Goal: Task Accomplishment & Management: Use online tool/utility

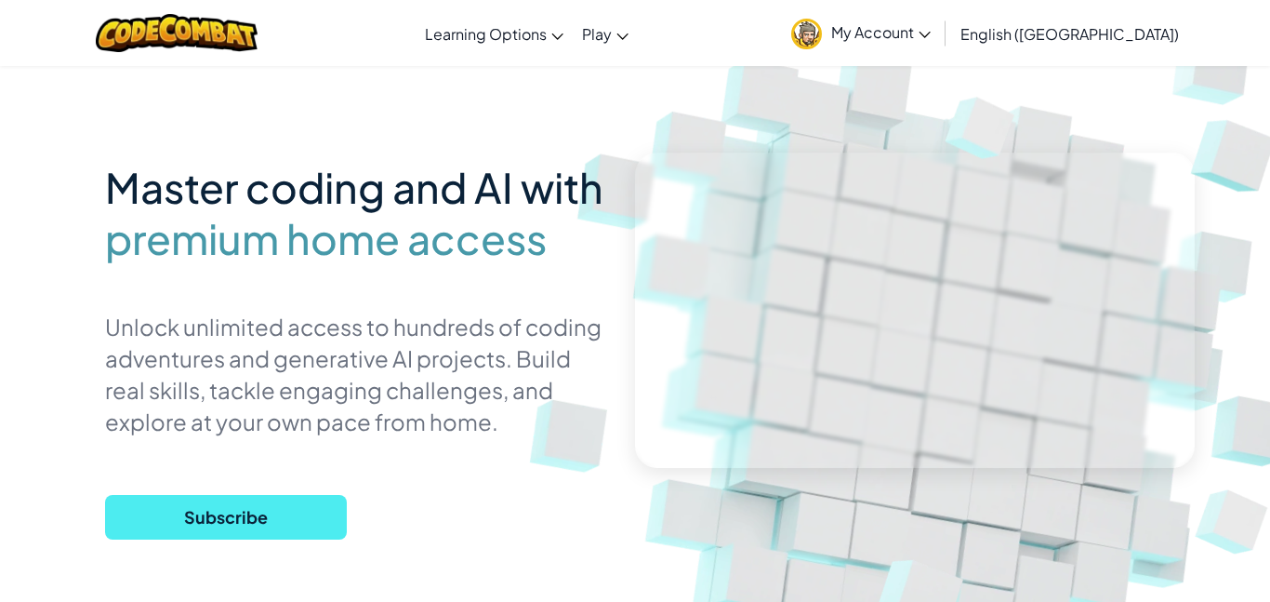
scroll to position [100, 0]
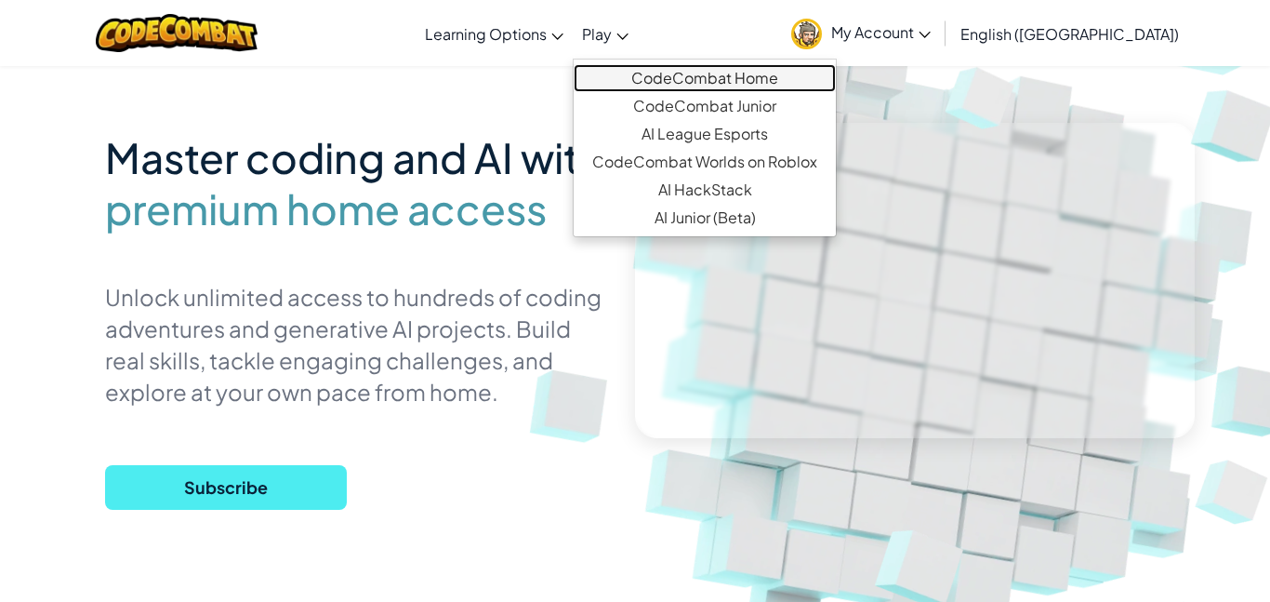
click at [679, 79] on link "CodeCombat Home" at bounding box center [705, 78] width 262 height 28
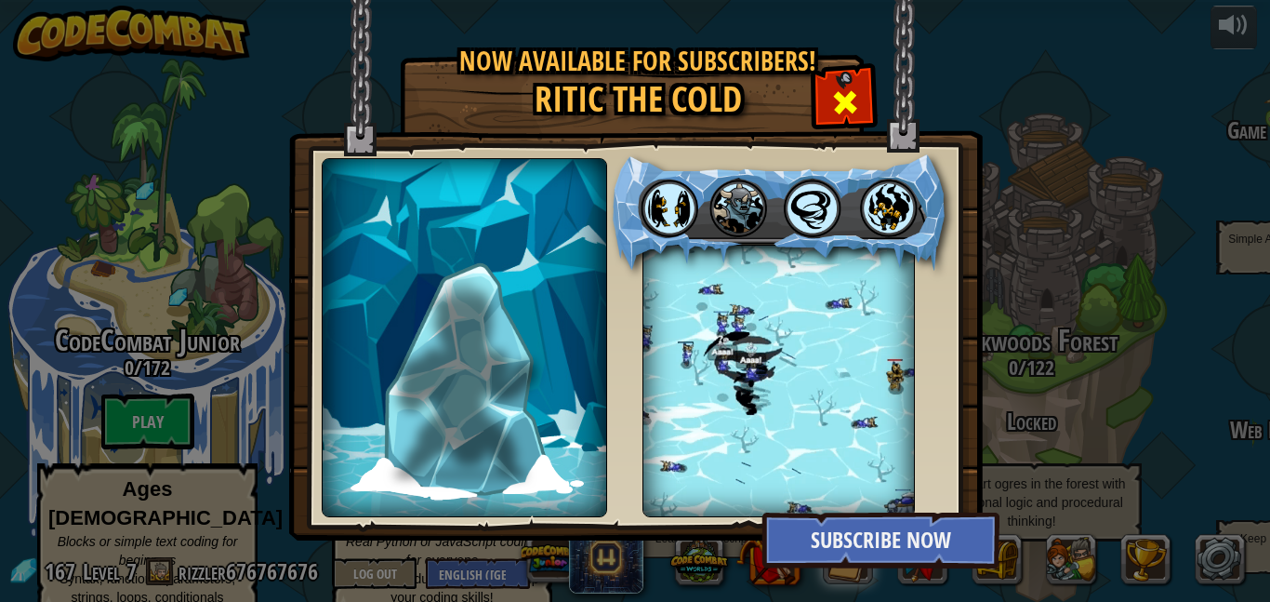
click at [838, 113] on span at bounding box center [846, 102] width 30 height 30
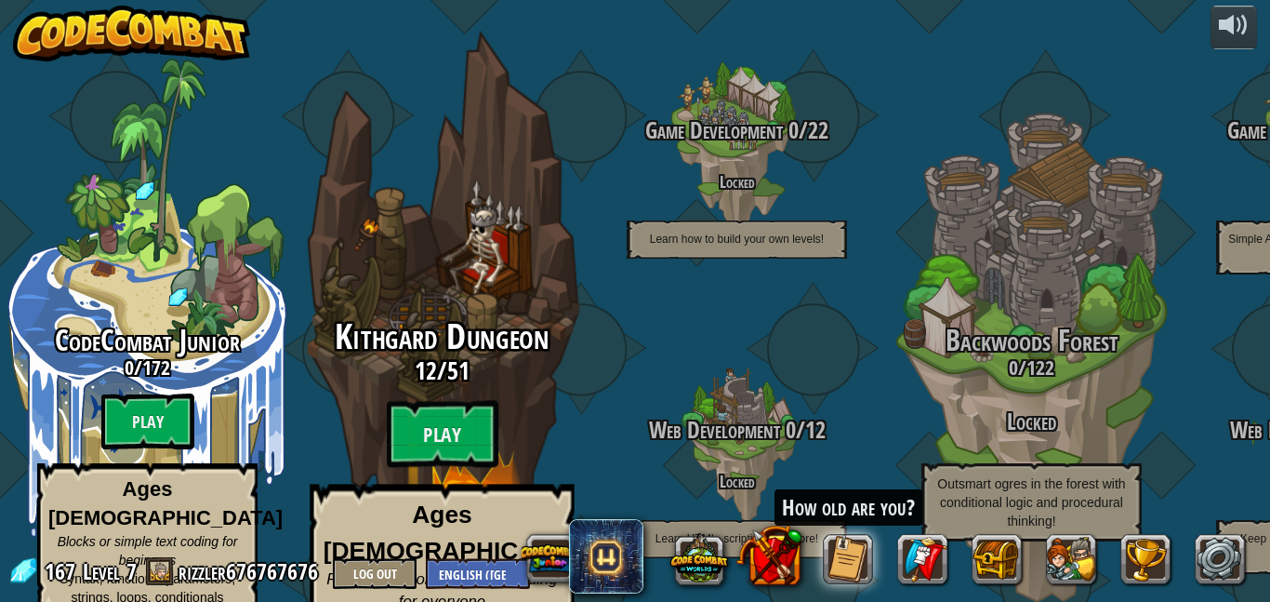
click at [448, 319] on span "Kithgard Dungeon" at bounding box center [442, 336] width 214 height 48
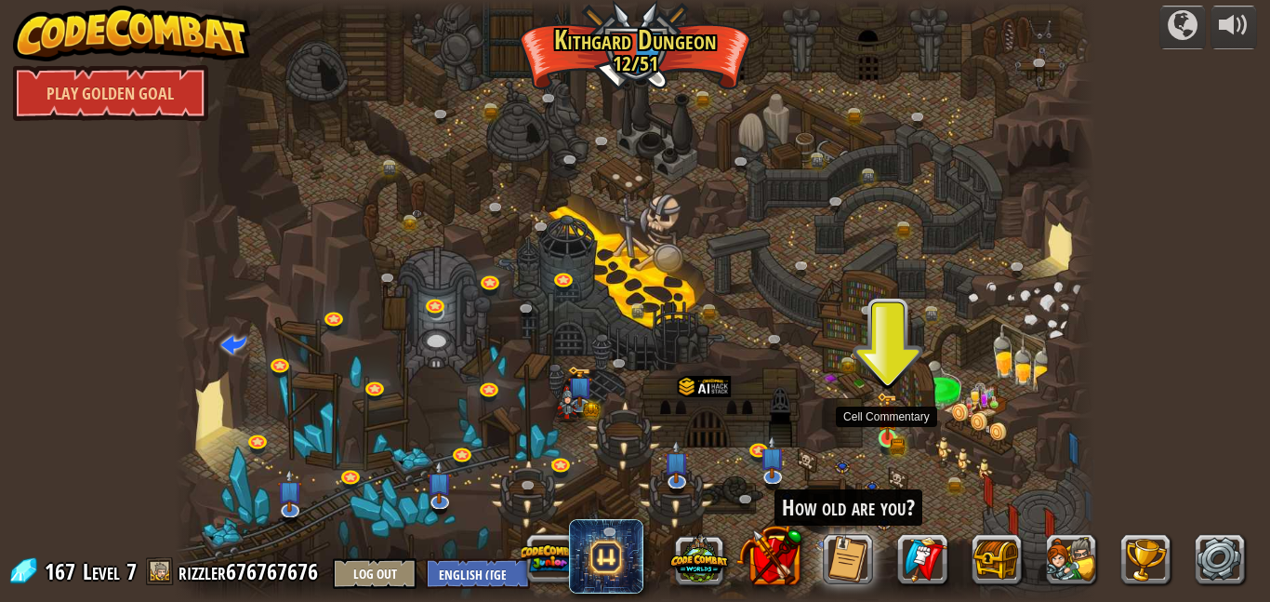
click at [893, 435] on img at bounding box center [887, 416] width 21 height 48
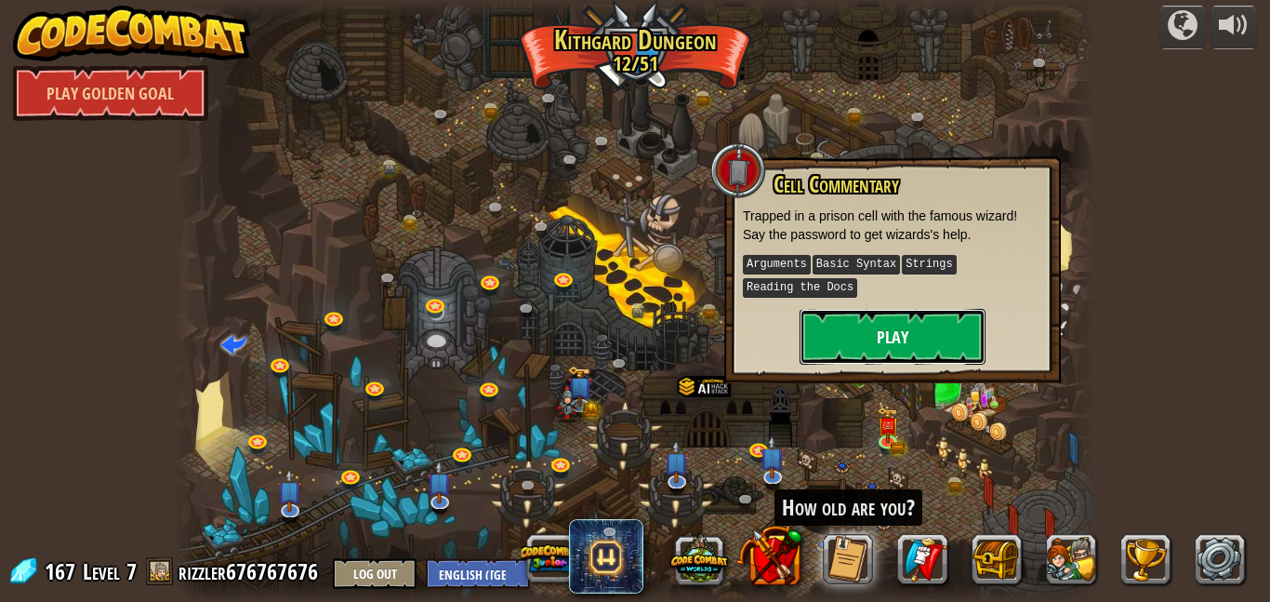
click at [849, 349] on button "Play" at bounding box center [893, 337] width 186 height 56
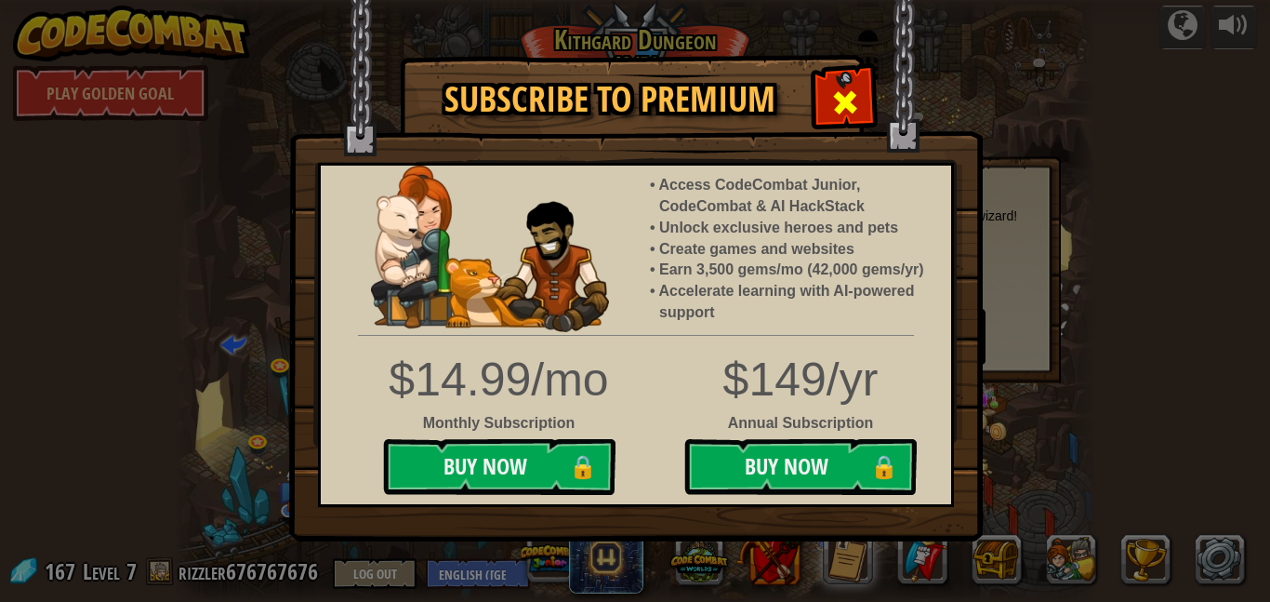
click at [849, 81] on div at bounding box center [845, 100] width 59 height 59
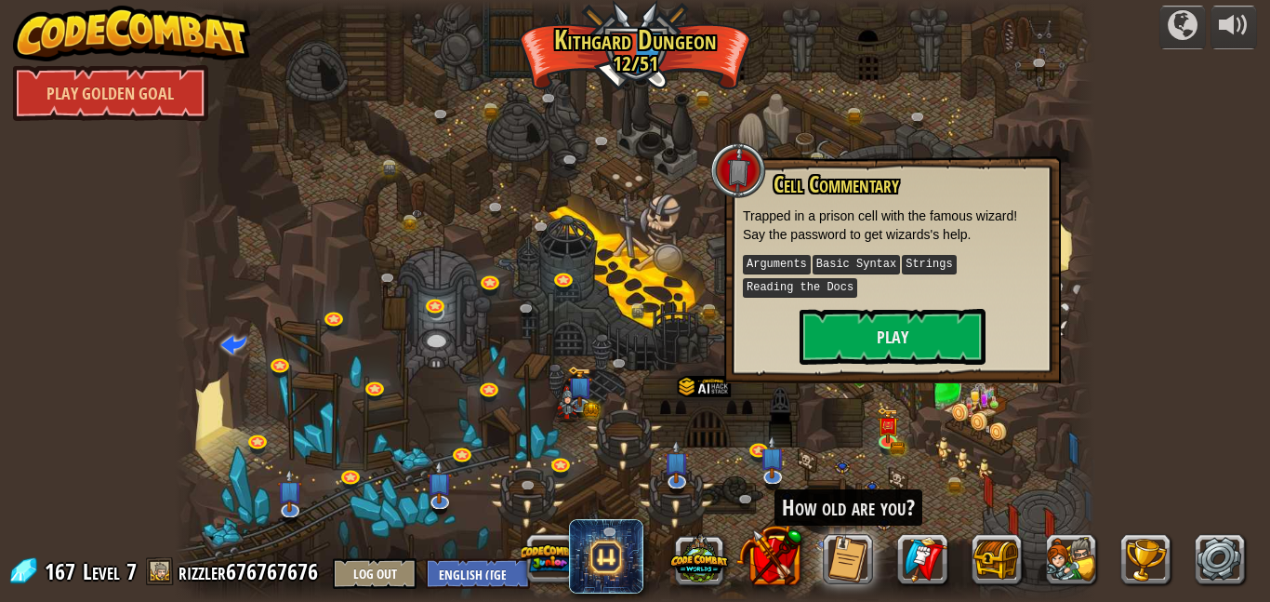
click at [664, 289] on div at bounding box center [635, 301] width 921 height 602
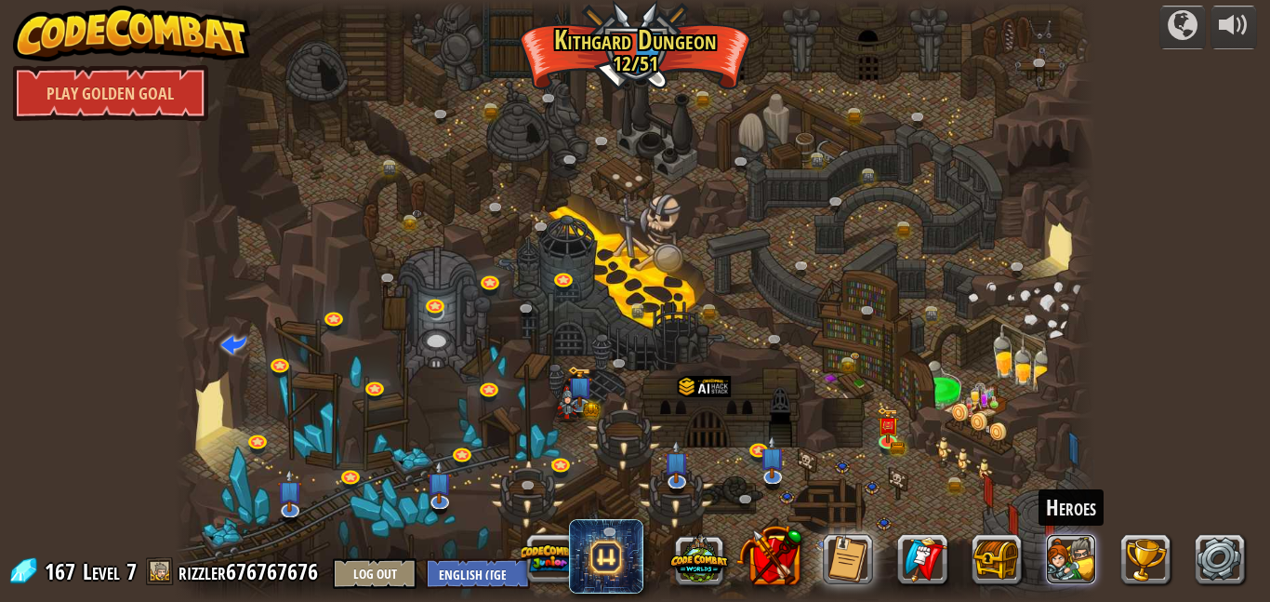
click at [1062, 560] on button at bounding box center [1072, 559] width 50 height 50
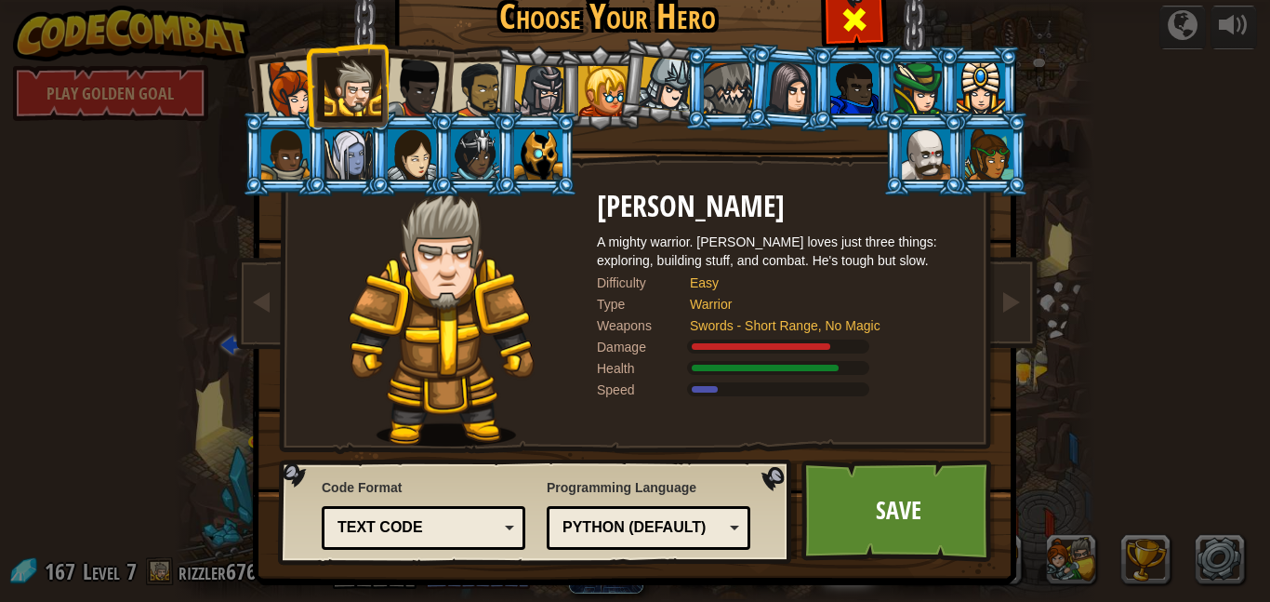
click at [871, 13] on div at bounding box center [854, 17] width 59 height 59
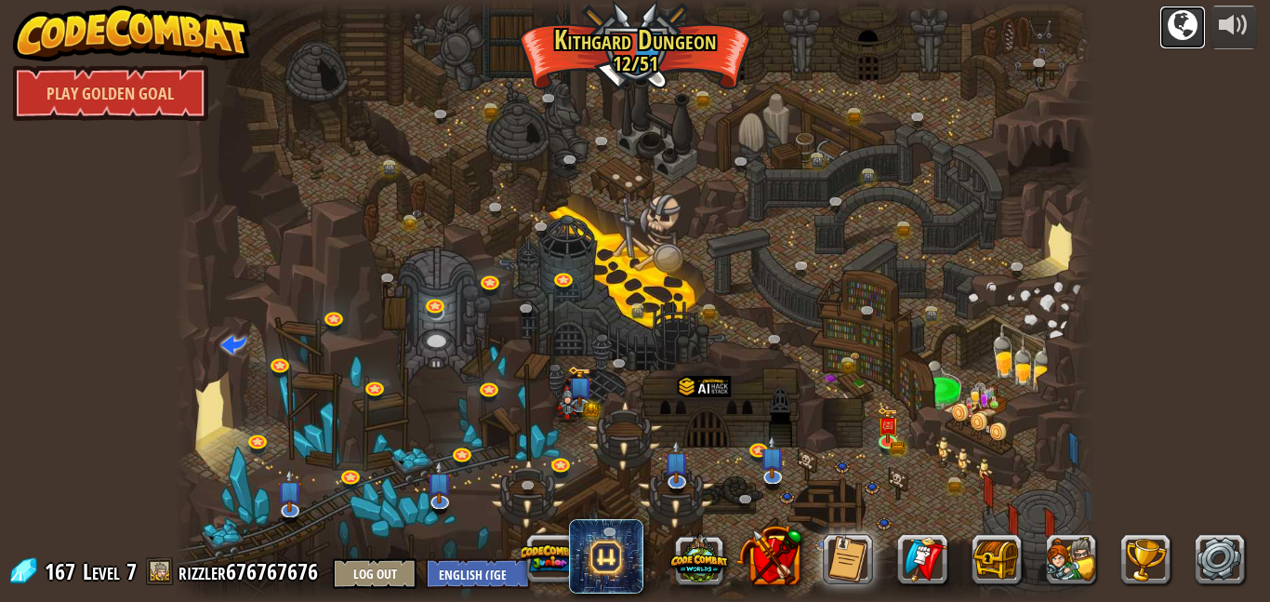
click at [1165, 33] on button at bounding box center [1183, 28] width 47 height 44
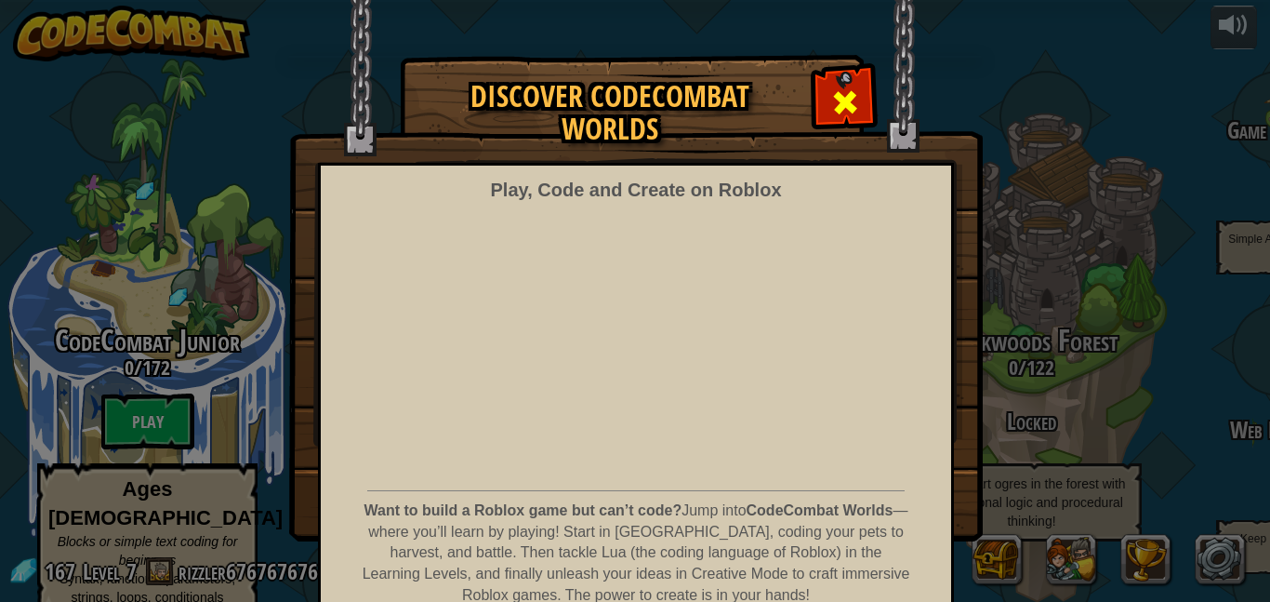
click at [838, 113] on span at bounding box center [846, 102] width 30 height 30
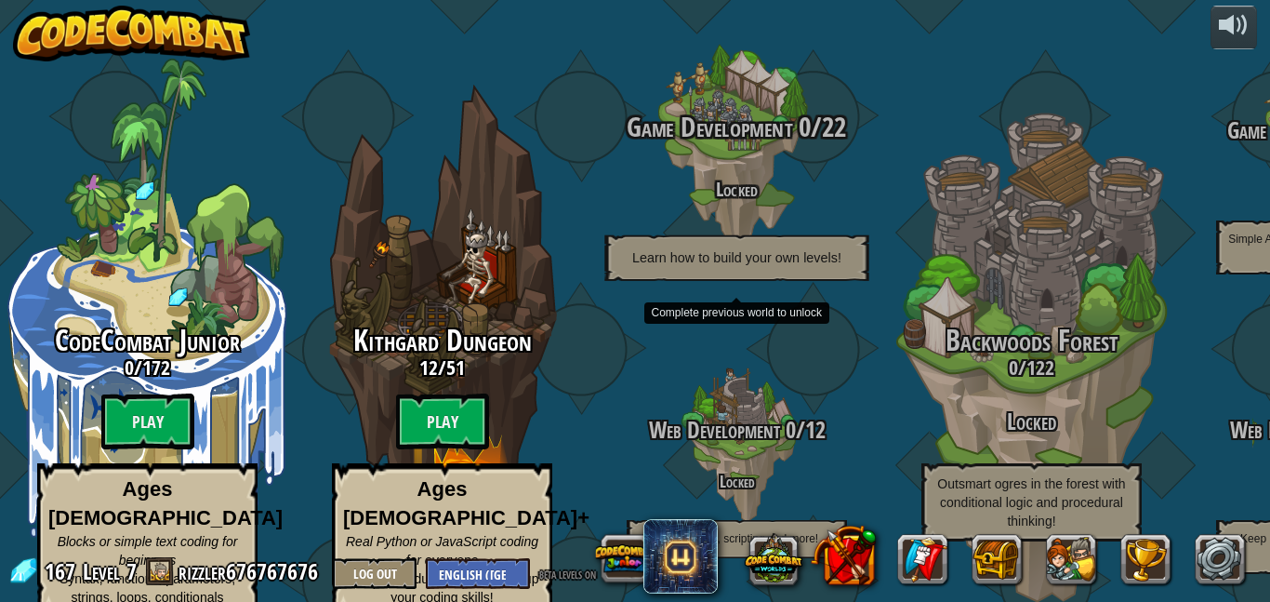
click at [738, 178] on h4 "Locked" at bounding box center [736, 188] width 353 height 21
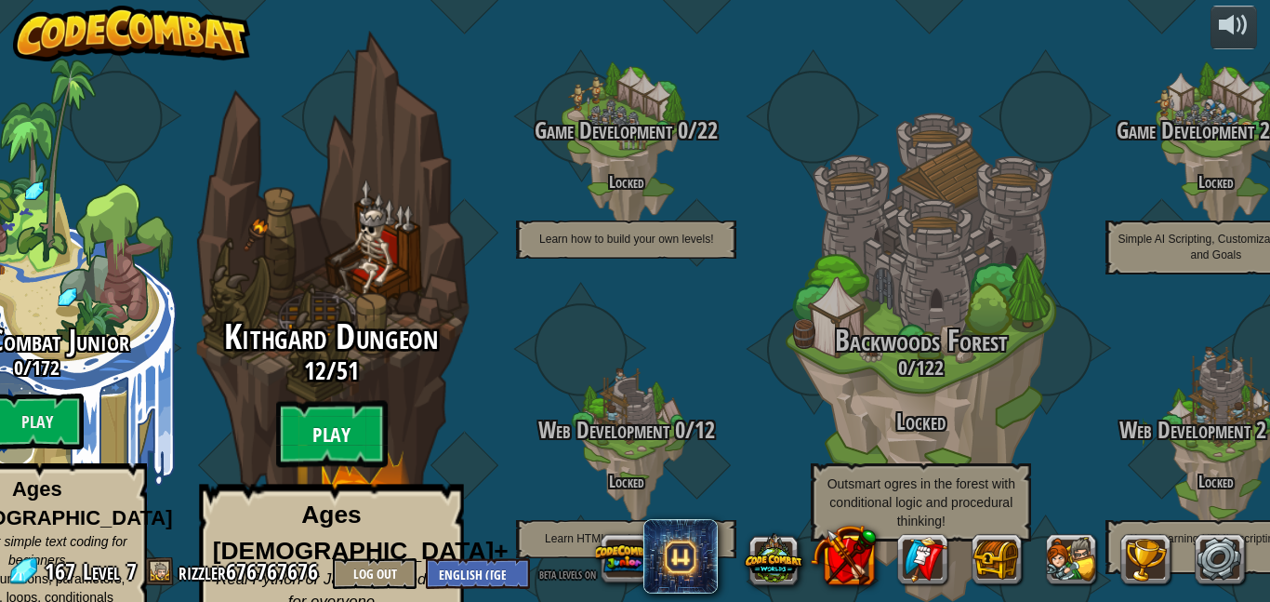
click at [320, 402] on btn "Play" at bounding box center [332, 434] width 112 height 67
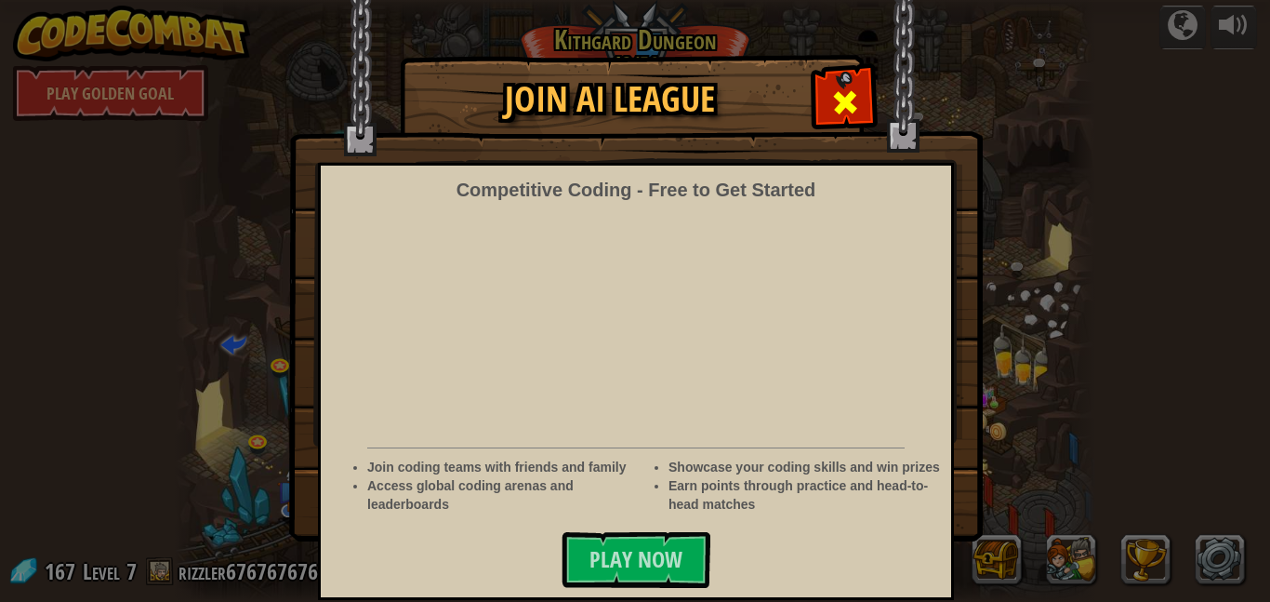
click at [819, 103] on div at bounding box center [845, 100] width 59 height 59
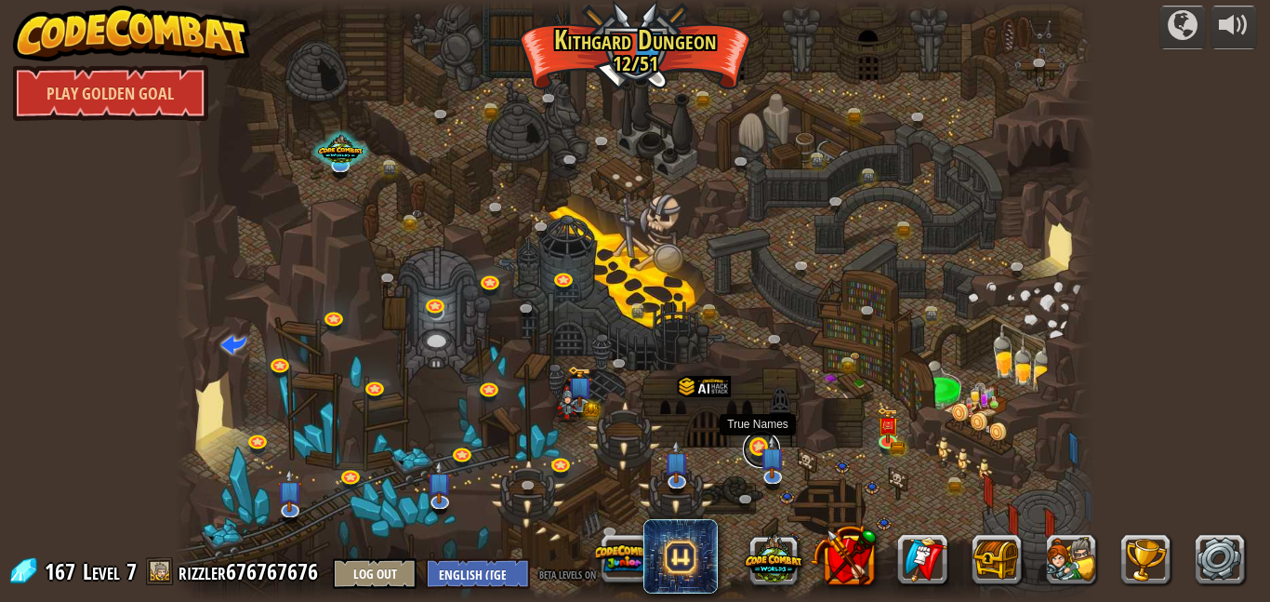
click at [751, 453] on link at bounding box center [761, 449] width 37 height 37
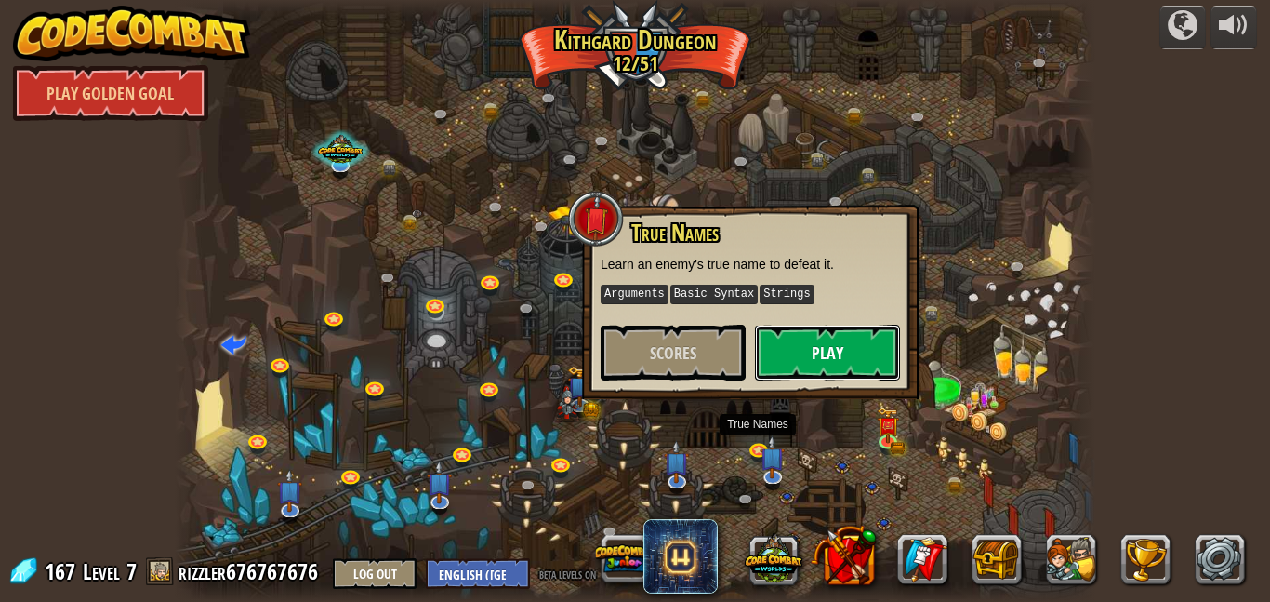
click at [840, 347] on button "Play" at bounding box center [827, 353] width 145 height 56
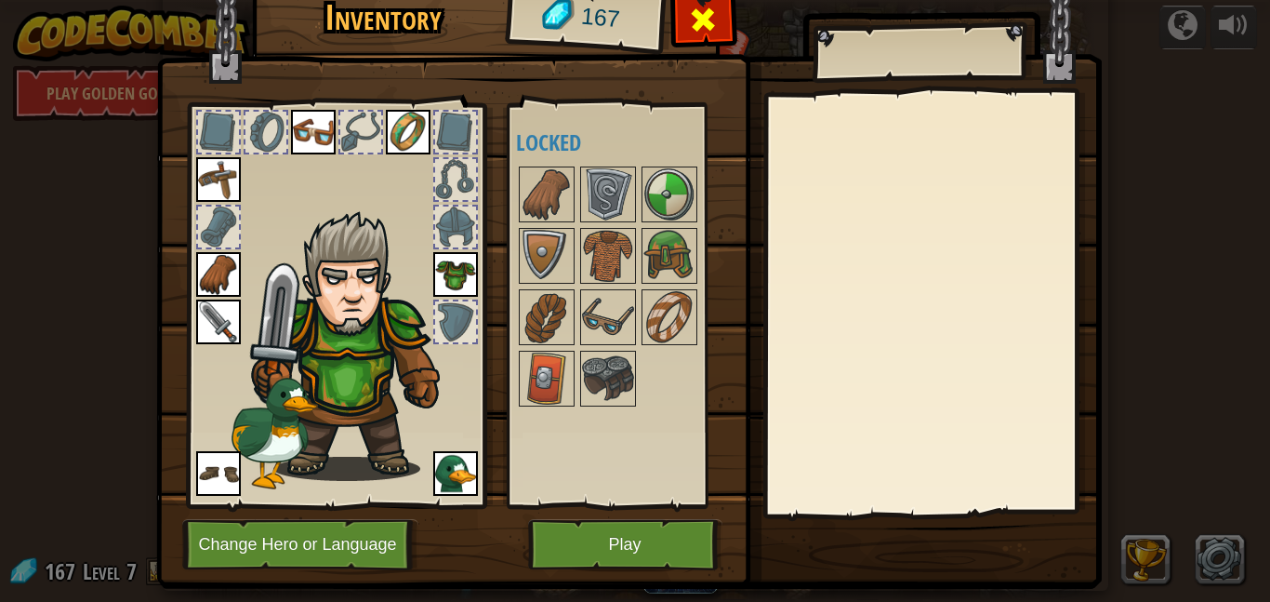
click at [691, 13] on span at bounding box center [703, 20] width 30 height 30
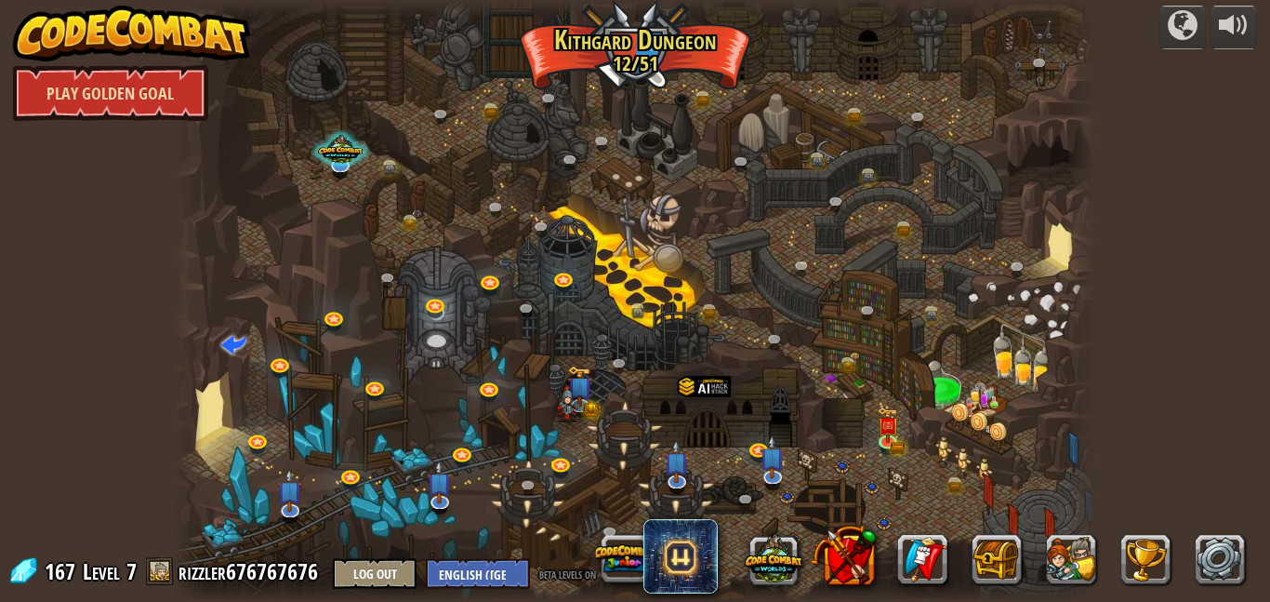
click at [117, 99] on link "Play Golden Goal" at bounding box center [110, 93] width 195 height 56
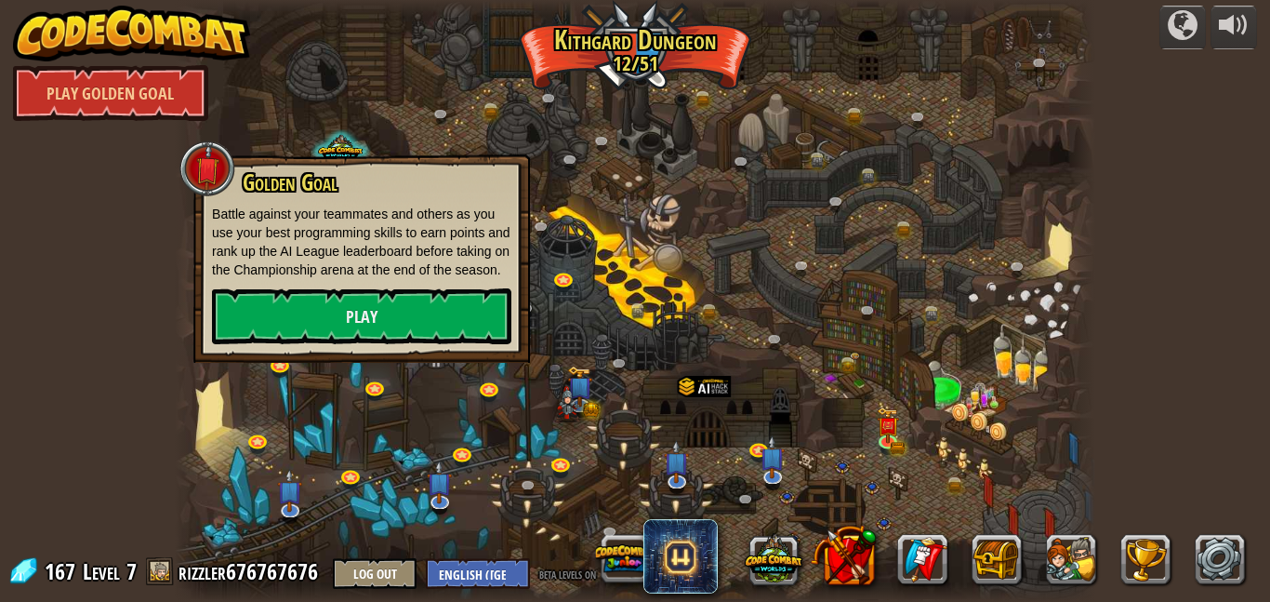
click at [389, 49] on div at bounding box center [635, 301] width 921 height 602
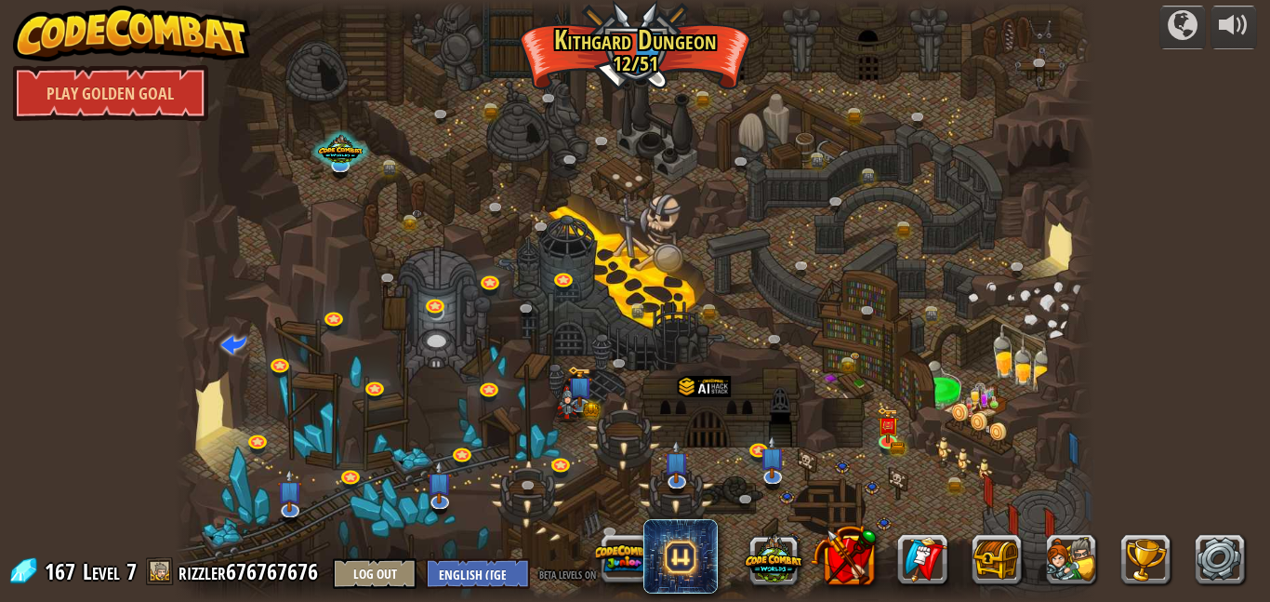
click at [342, 174] on div at bounding box center [340, 172] width 15 height 11
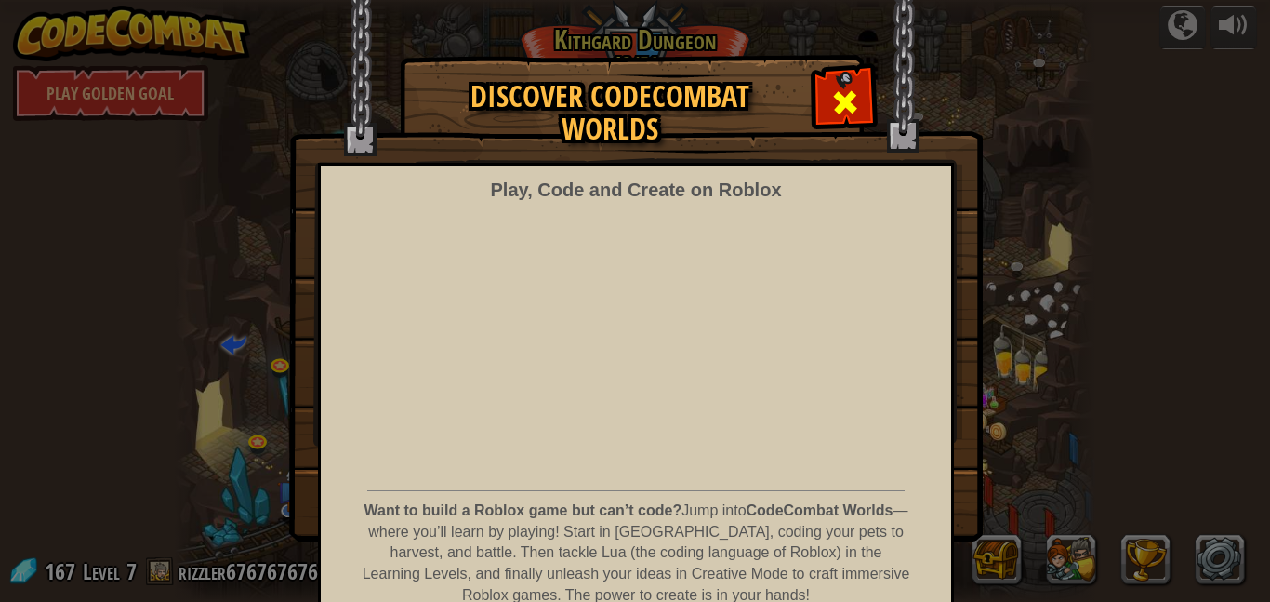
click at [851, 110] on span at bounding box center [846, 102] width 30 height 30
